Goal: Transaction & Acquisition: Download file/media

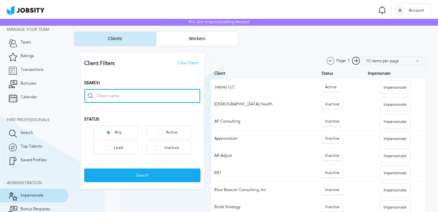
click at [116, 97] on input at bounding box center [143, 96] width 116 height 14
type input "Kenect"
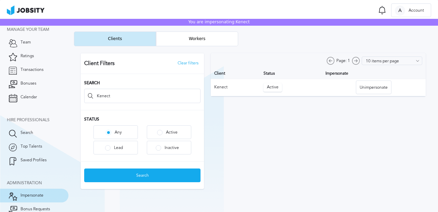
click at [372, 91] on div at bounding box center [253, 121] width 359 height 150
click at [372, 91] on div "Unimpersonate" at bounding box center [373, 88] width 35 height 14
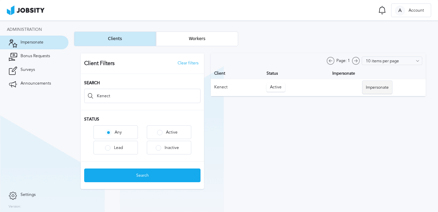
click at [378, 90] on div "Impersonate" at bounding box center [377, 88] width 30 height 14
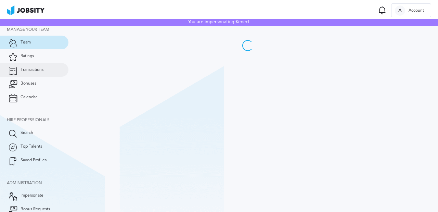
click at [35, 71] on span "Transactions" at bounding box center [32, 69] width 23 height 5
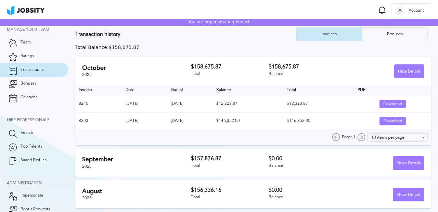
scroll to position [54, 0]
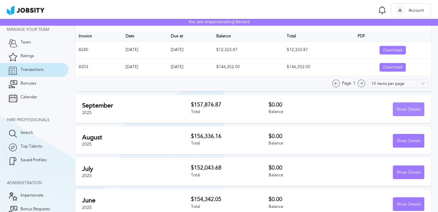
click at [399, 110] on div "Show Details" at bounding box center [408, 110] width 31 height 14
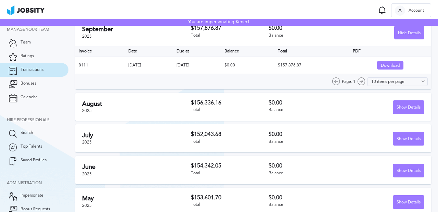
scroll to position [72, 0]
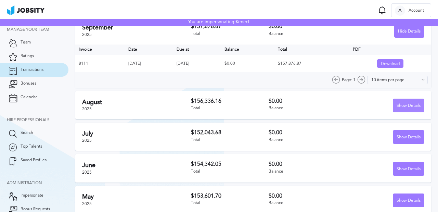
click at [418, 109] on div "Show Details" at bounding box center [408, 106] width 31 height 14
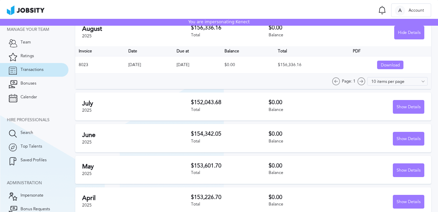
scroll to position [132, 0]
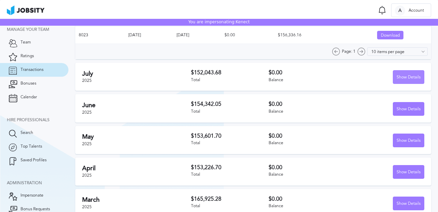
click at [408, 71] on div "Show Details" at bounding box center [408, 78] width 31 height 14
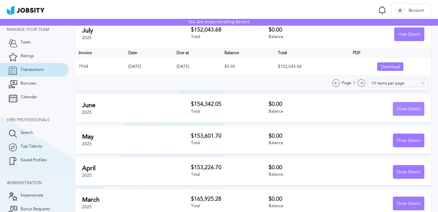
scroll to position [120, 0]
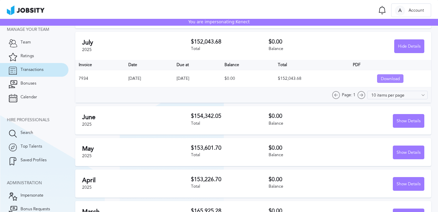
click at [389, 80] on div "Download" at bounding box center [391, 79] width 26 height 9
click at [390, 77] on div "Download" at bounding box center [391, 79] width 26 height 9
click at [388, 78] on div "Download" at bounding box center [391, 79] width 26 height 9
click at [384, 79] on div "Download" at bounding box center [391, 79] width 26 height 9
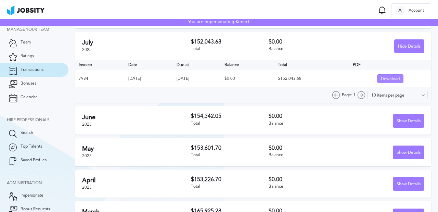
click at [384, 79] on div "Download" at bounding box center [391, 79] width 26 height 9
click at [382, 81] on div "Download" at bounding box center [391, 79] width 26 height 9
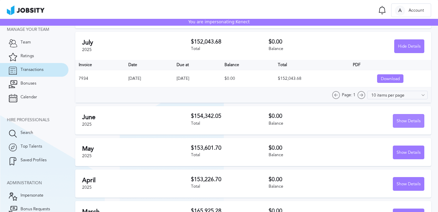
click at [394, 121] on div "Show Details" at bounding box center [408, 121] width 31 height 14
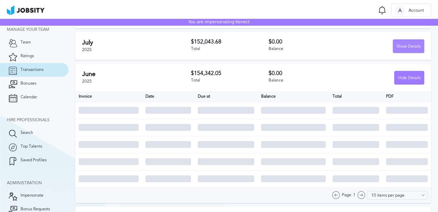
click at [406, 48] on div "Show Details" at bounding box center [408, 47] width 31 height 14
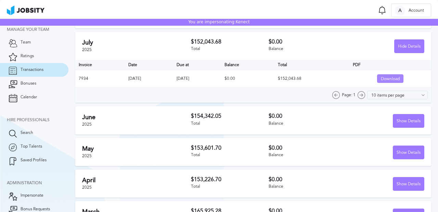
click at [396, 78] on div "Download" at bounding box center [391, 79] width 26 height 9
click at [391, 80] on div "Download" at bounding box center [391, 79] width 26 height 9
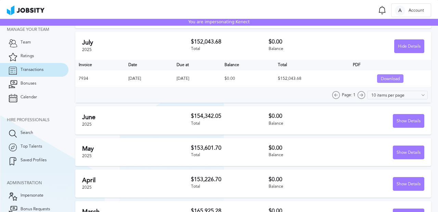
click at [391, 80] on div "Download" at bounding box center [391, 79] width 26 height 9
click at [390, 81] on div "Download" at bounding box center [391, 79] width 26 height 9
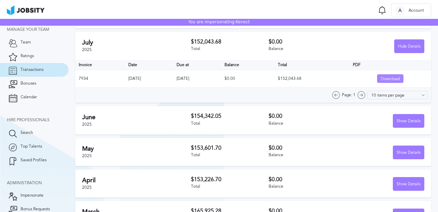
click at [390, 81] on div "Download" at bounding box center [391, 79] width 26 height 9
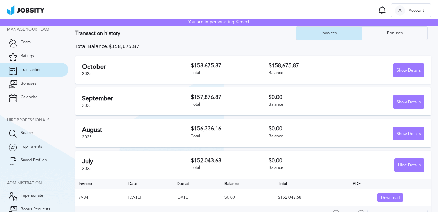
scroll to position [0, 0]
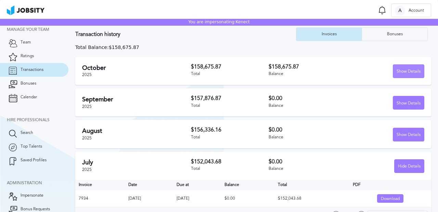
click at [400, 68] on div "Show Details" at bounding box center [408, 72] width 31 height 14
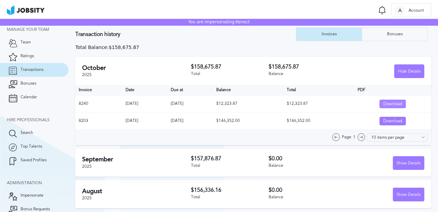
click at [390, 105] on div "Download" at bounding box center [393, 104] width 26 height 9
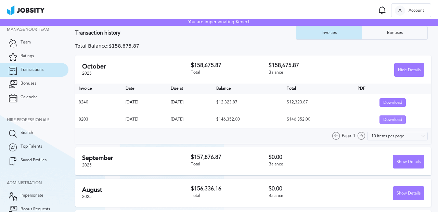
click at [381, 120] on div "Download" at bounding box center [393, 120] width 26 height 9
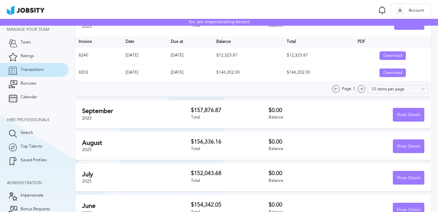
scroll to position [119, 0]
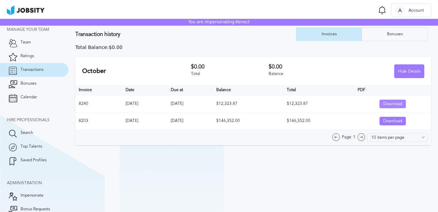
click at [386, 102] on div "Download" at bounding box center [393, 104] width 26 height 9
click at [385, 155] on section "Transaction history Invoices Bonuses Total Balance: $0.00 October $0.00 Total $…" at bounding box center [253, 144] width 370 height 247
click at [388, 125] on div "Download" at bounding box center [393, 121] width 26 height 9
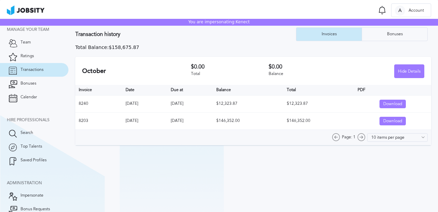
click at [37, 72] on span "Transactions" at bounding box center [32, 69] width 23 height 5
